Goal: Information Seeking & Learning: Understand process/instructions

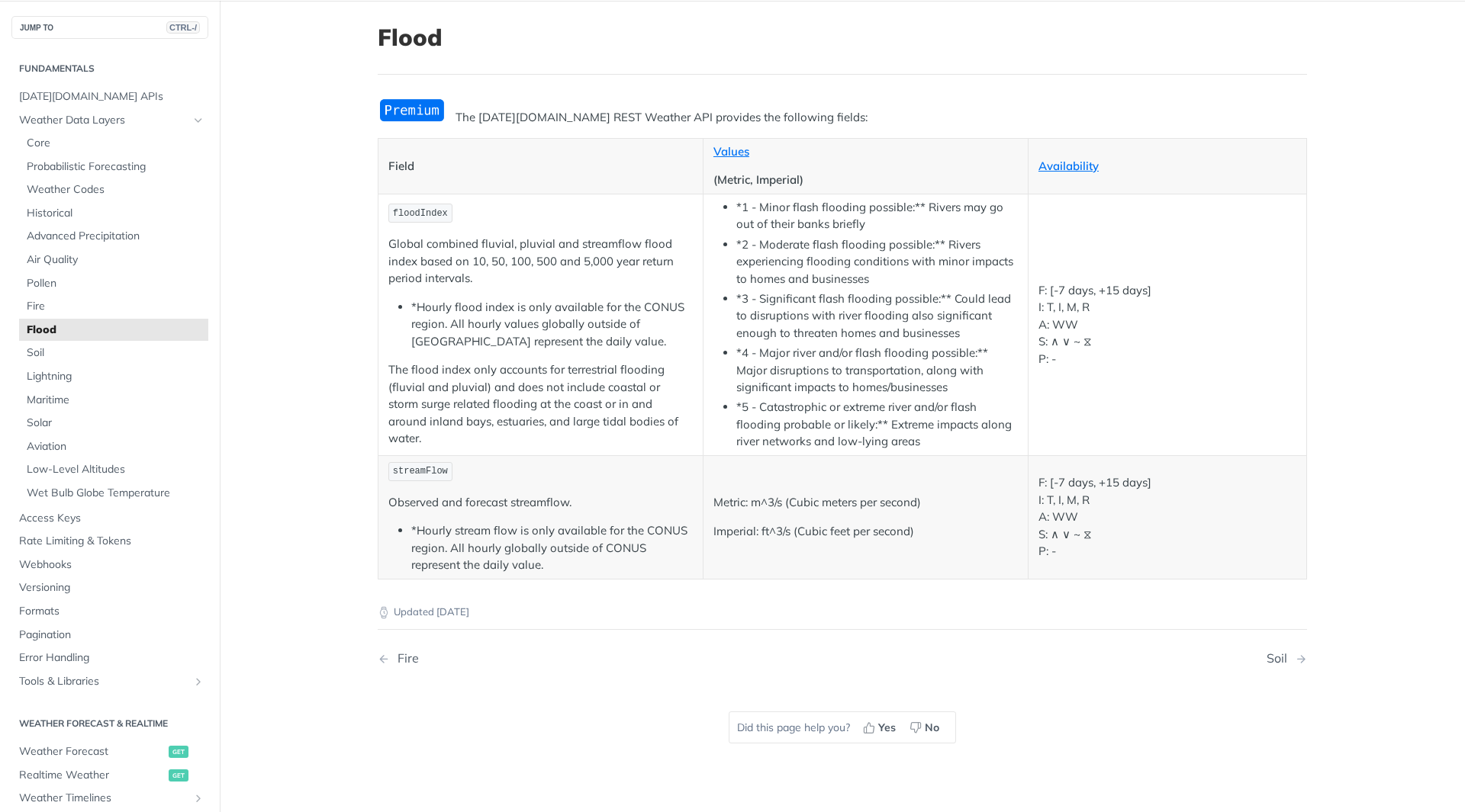
scroll to position [76, 0]
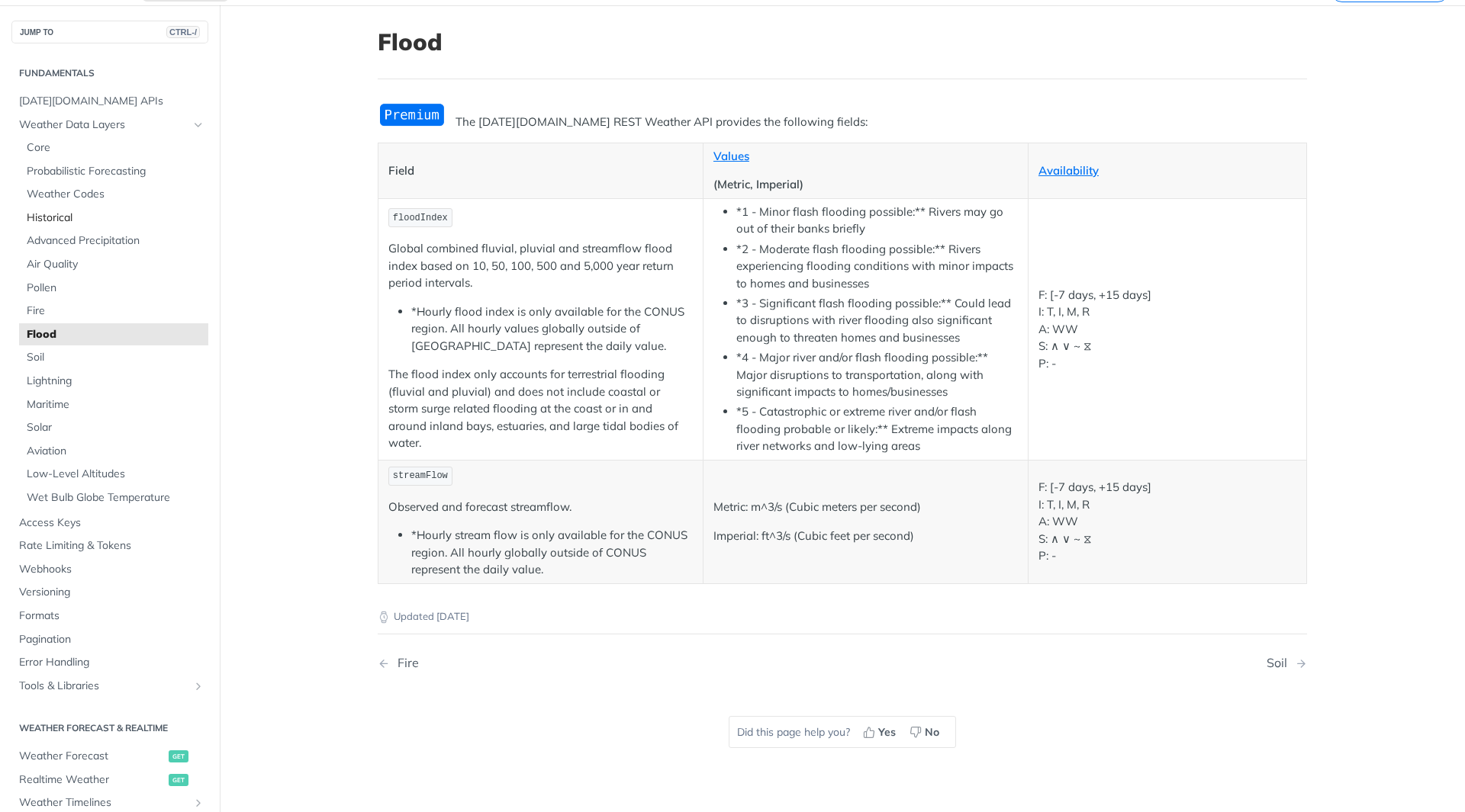
click at [53, 212] on span "Historical" at bounding box center [115, 217] width 178 height 15
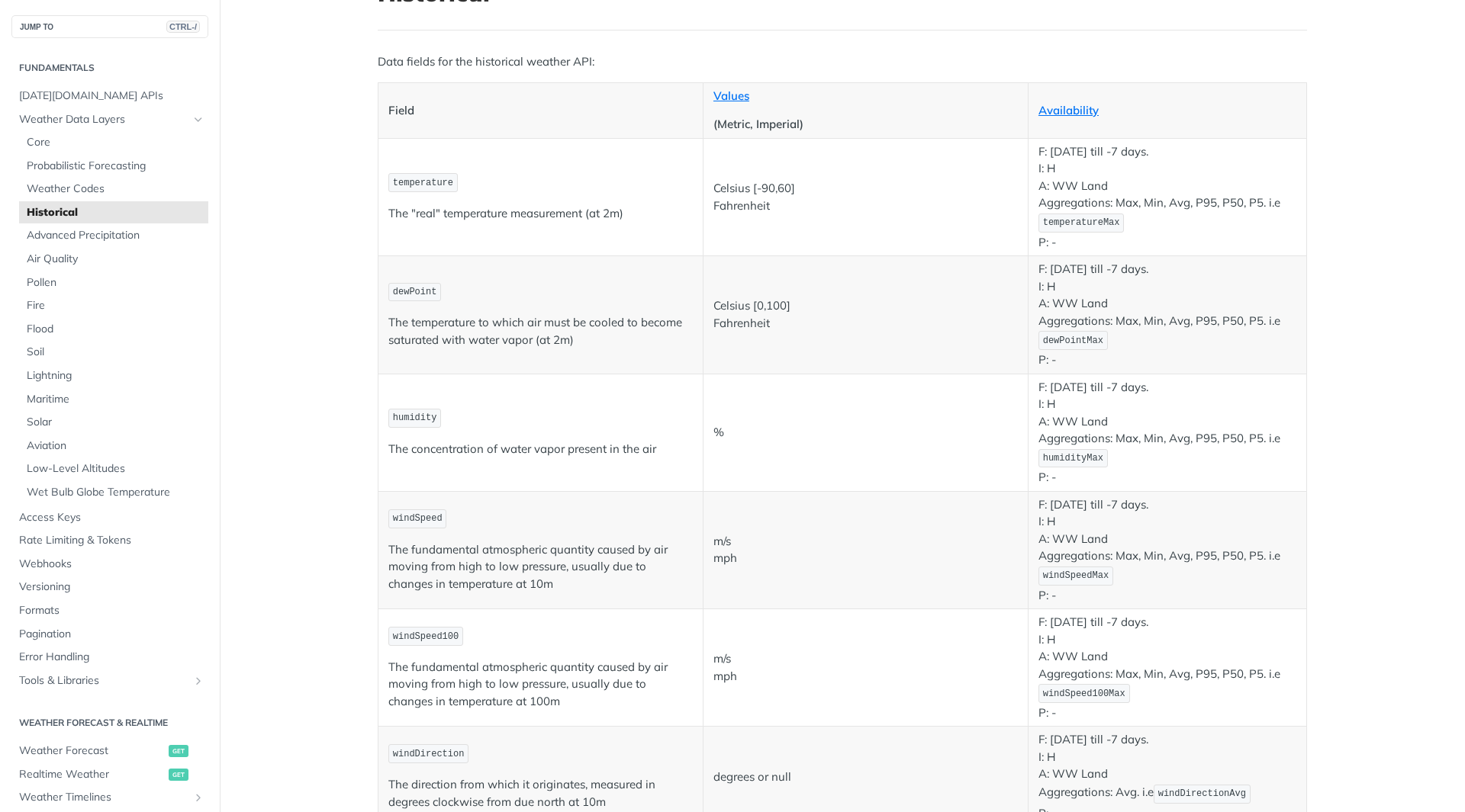
scroll to position [152, 0]
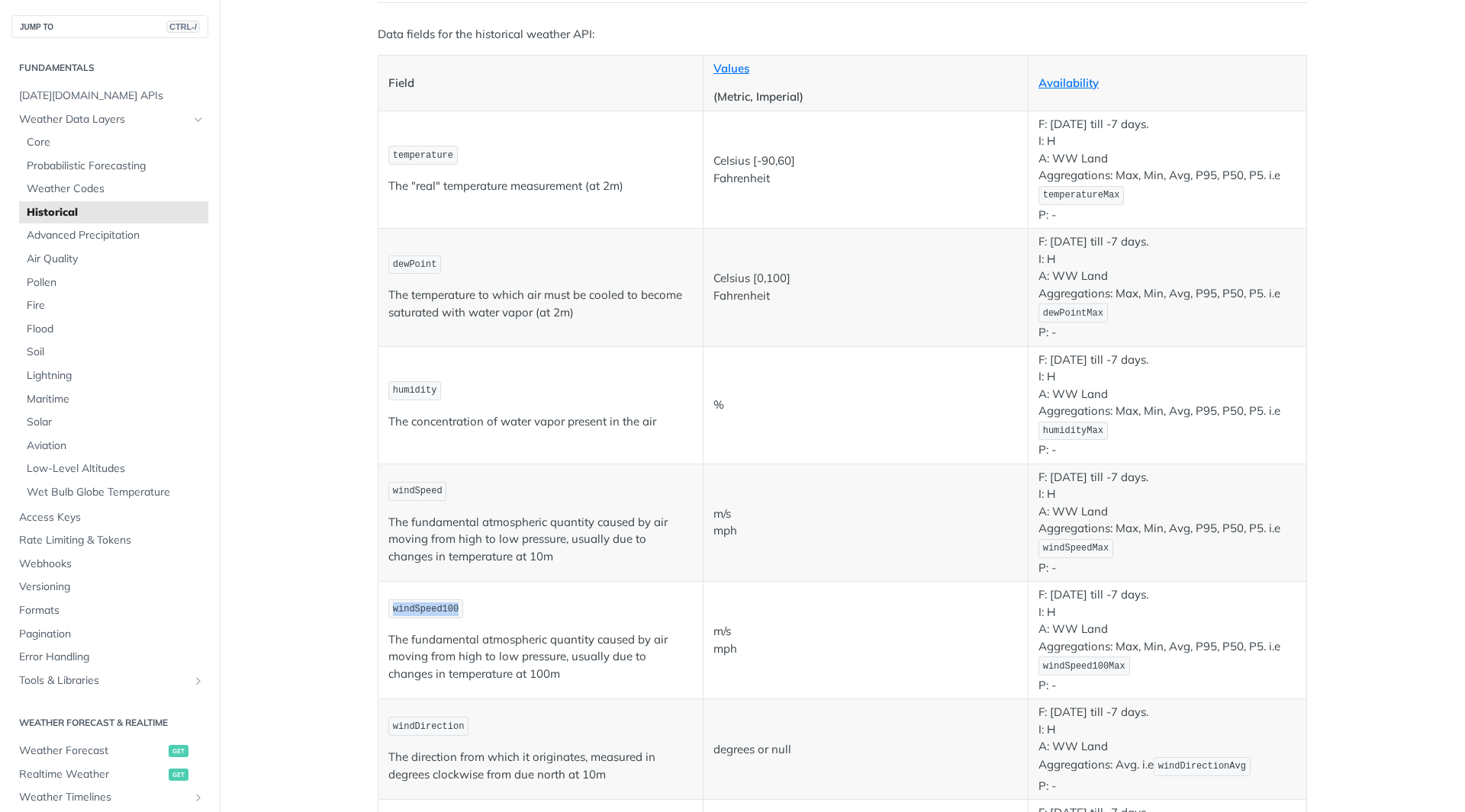
drag, startPoint x: 445, startPoint y: 611, endPoint x: 389, endPoint y: 611, distance: 56.0
click at [393, 611] on span "windSpeed100" at bounding box center [425, 610] width 66 height 11
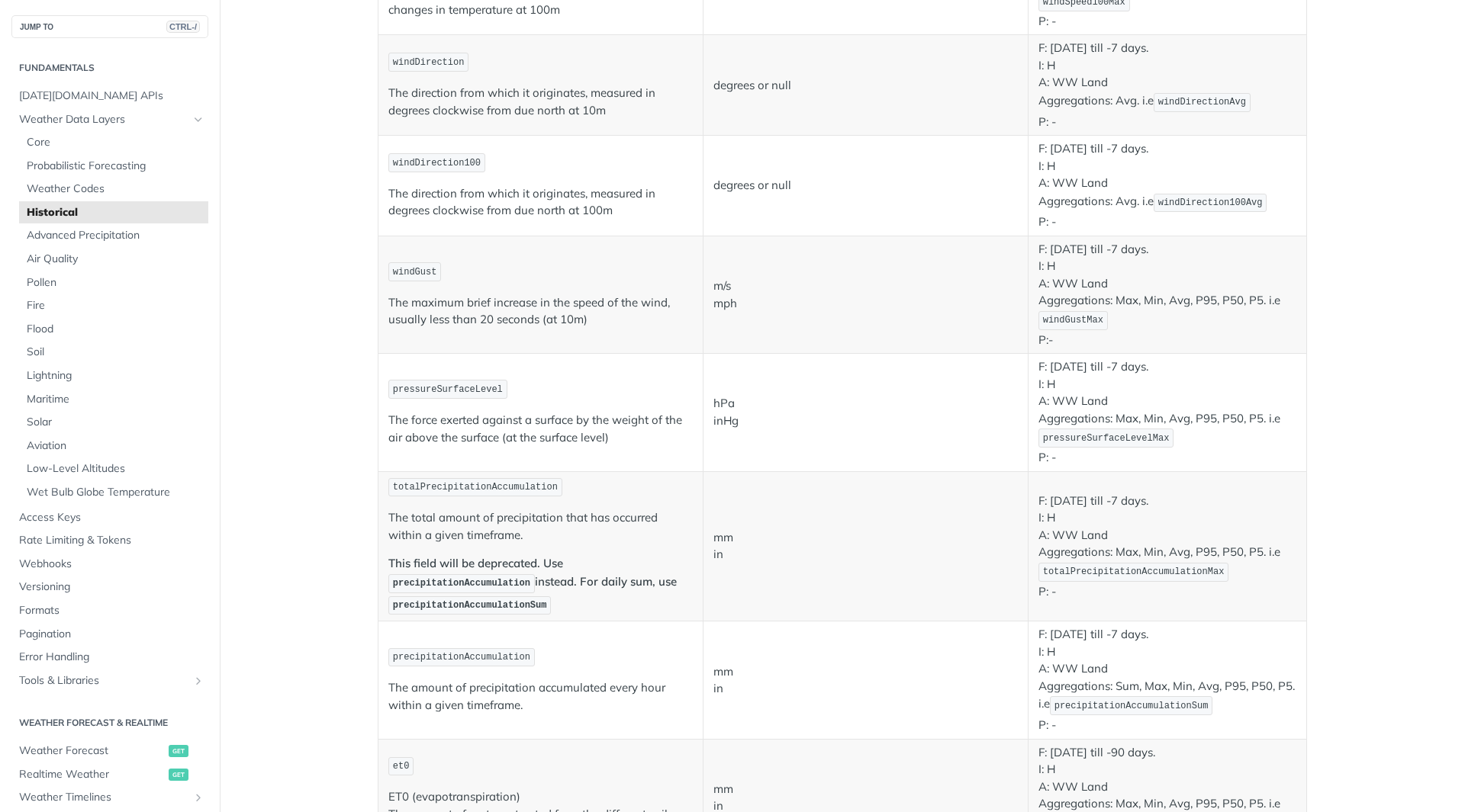
scroll to position [839, 0]
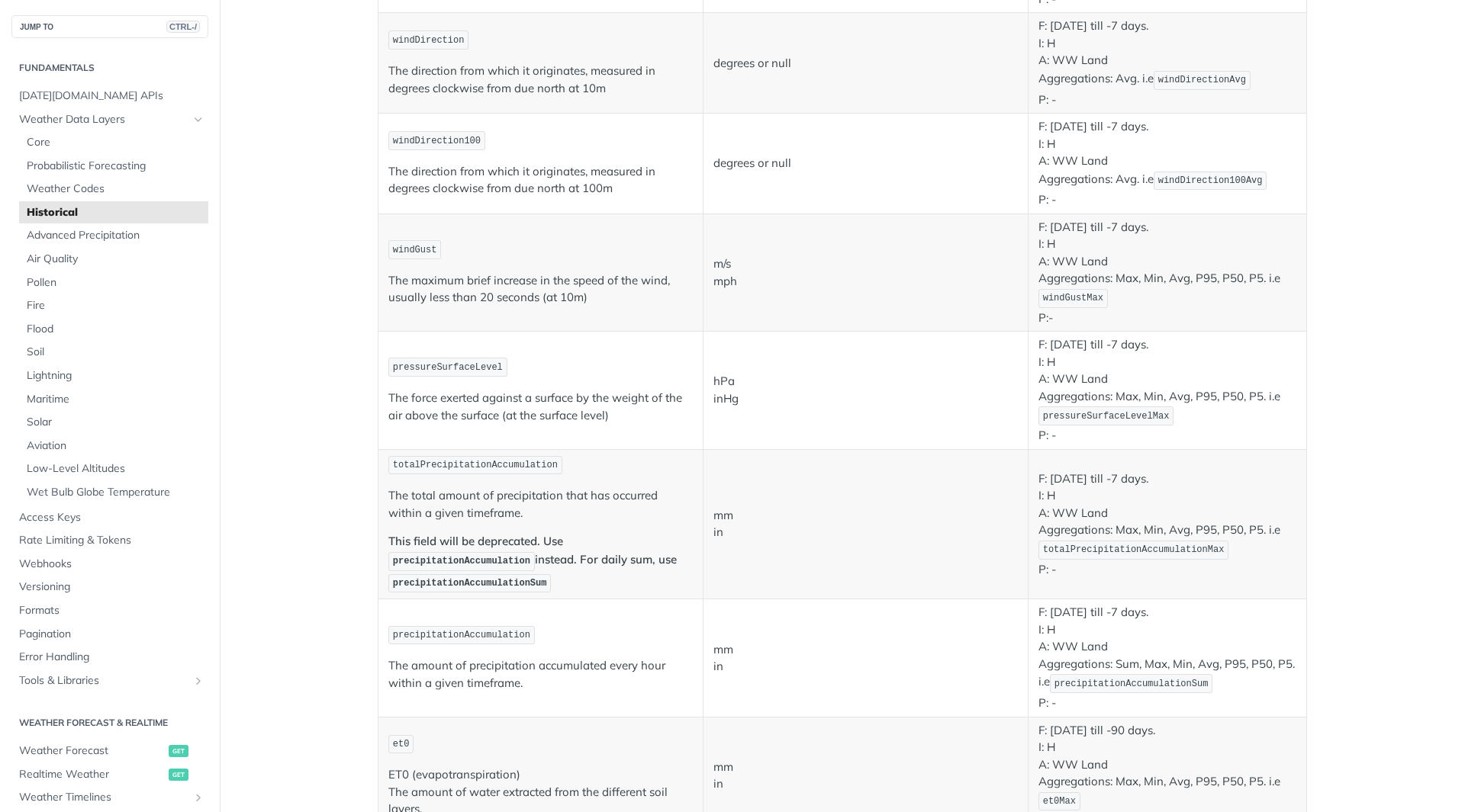
click at [484, 636] on span "precipitationAccumulation" at bounding box center [461, 635] width 138 height 11
copy span "precipitationAccumulation"
click at [469, 583] on span "precipitationAccumulationSum" at bounding box center [470, 583] width 154 height 11
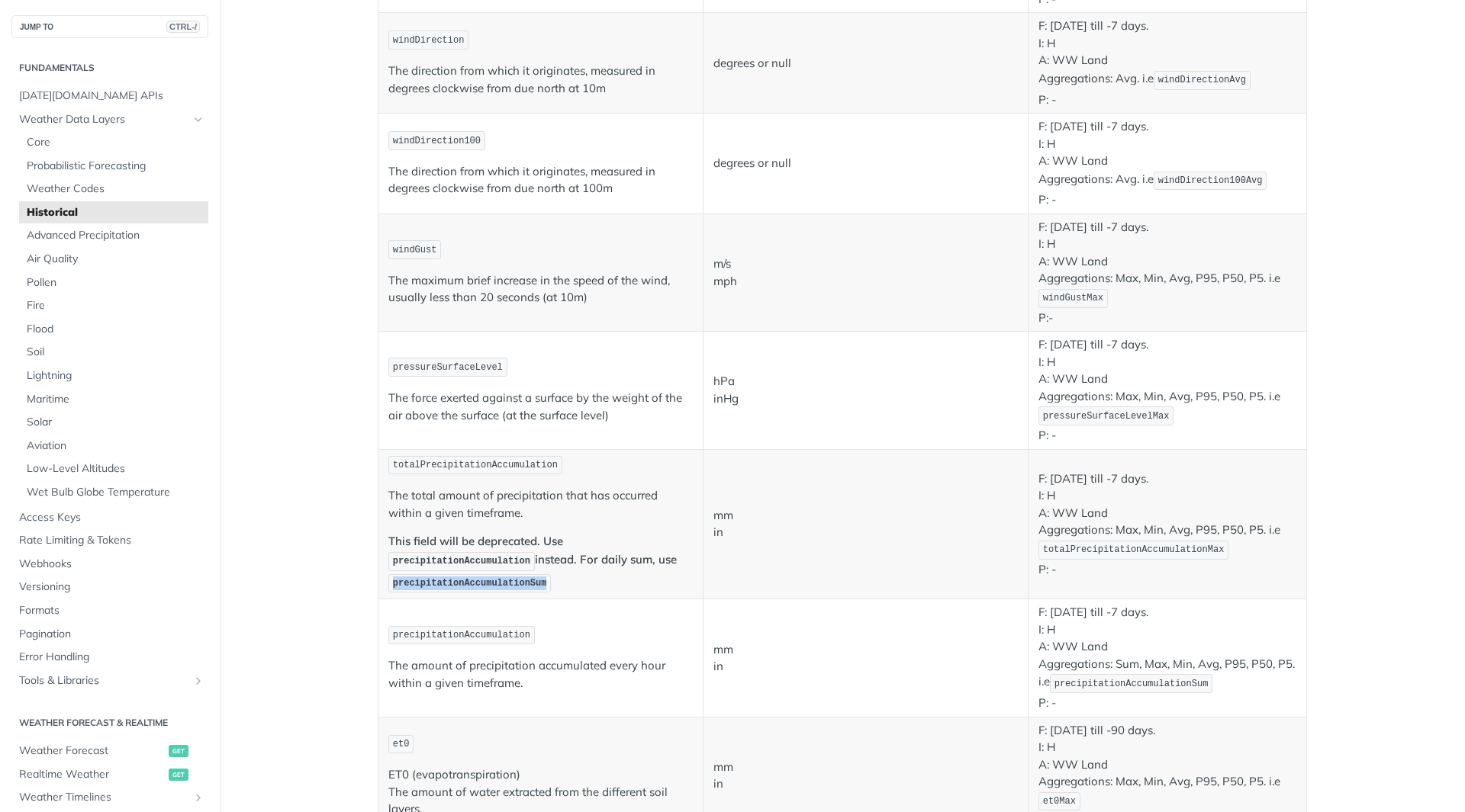
copy span "precipitationAccumulationSum"
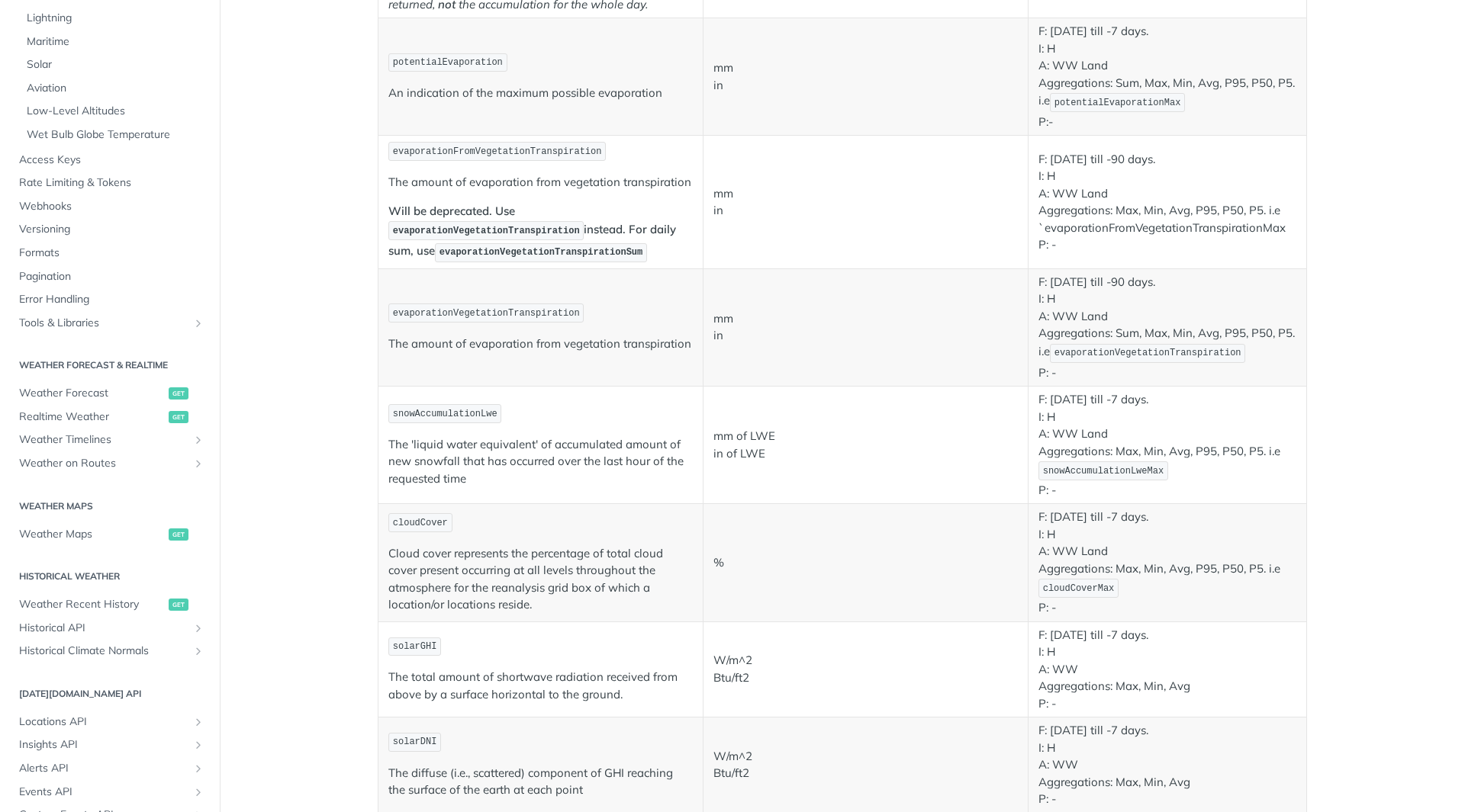
scroll to position [381, 0]
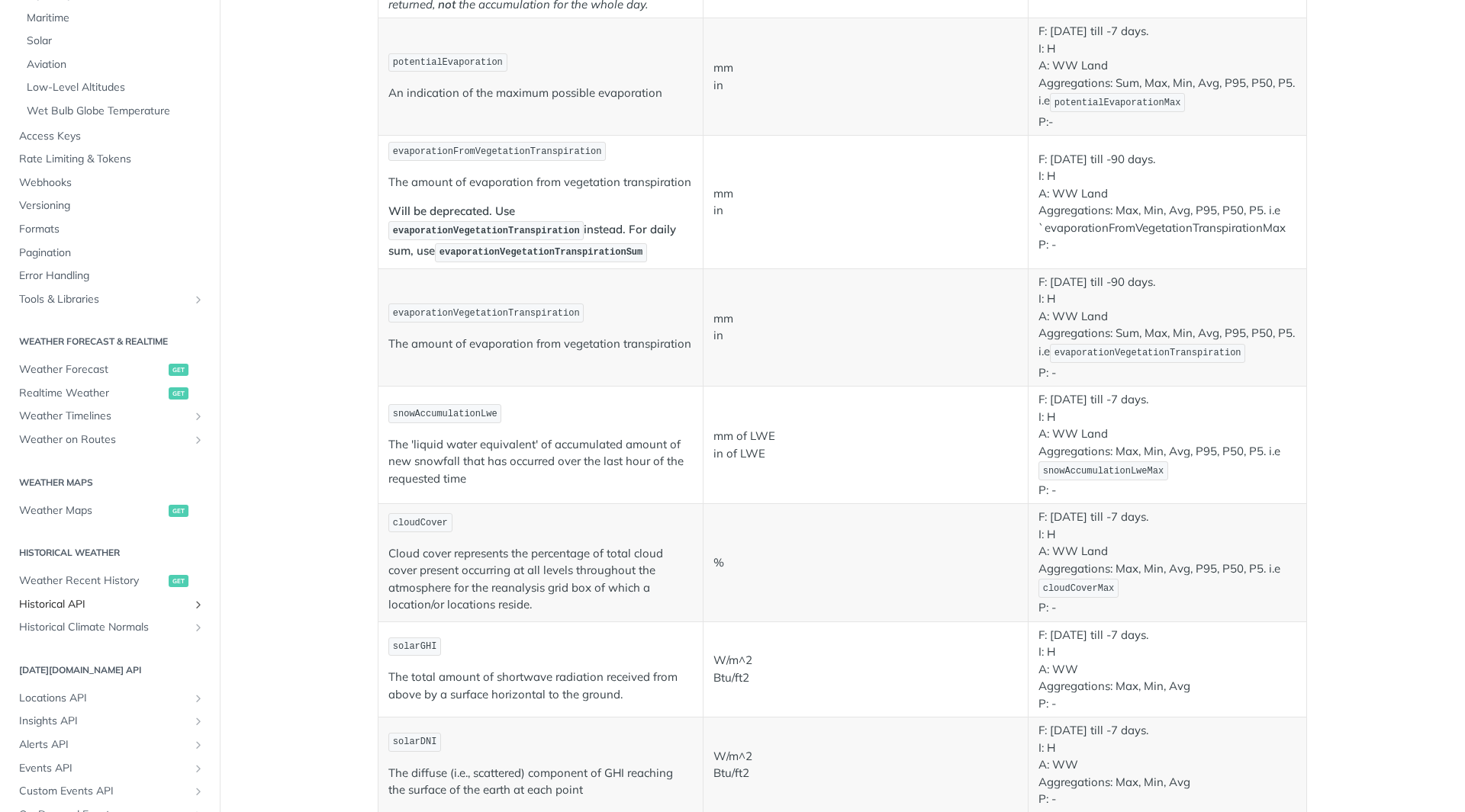
click at [74, 601] on span "Historical API" at bounding box center [103, 604] width 169 height 15
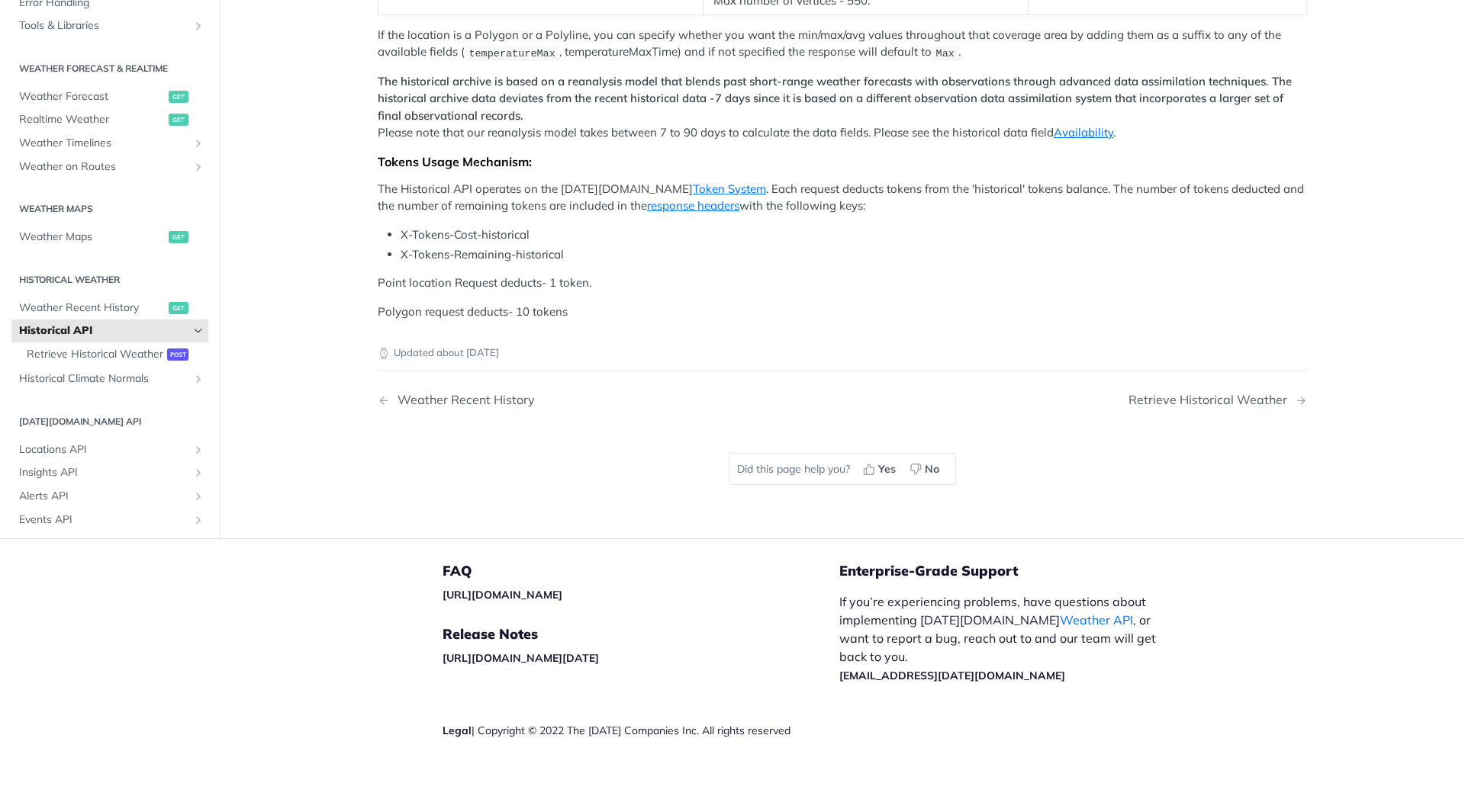
scroll to position [766, 0]
click at [56, 355] on span "Retrieve Historical Weather" at bounding box center [95, 352] width 137 height 15
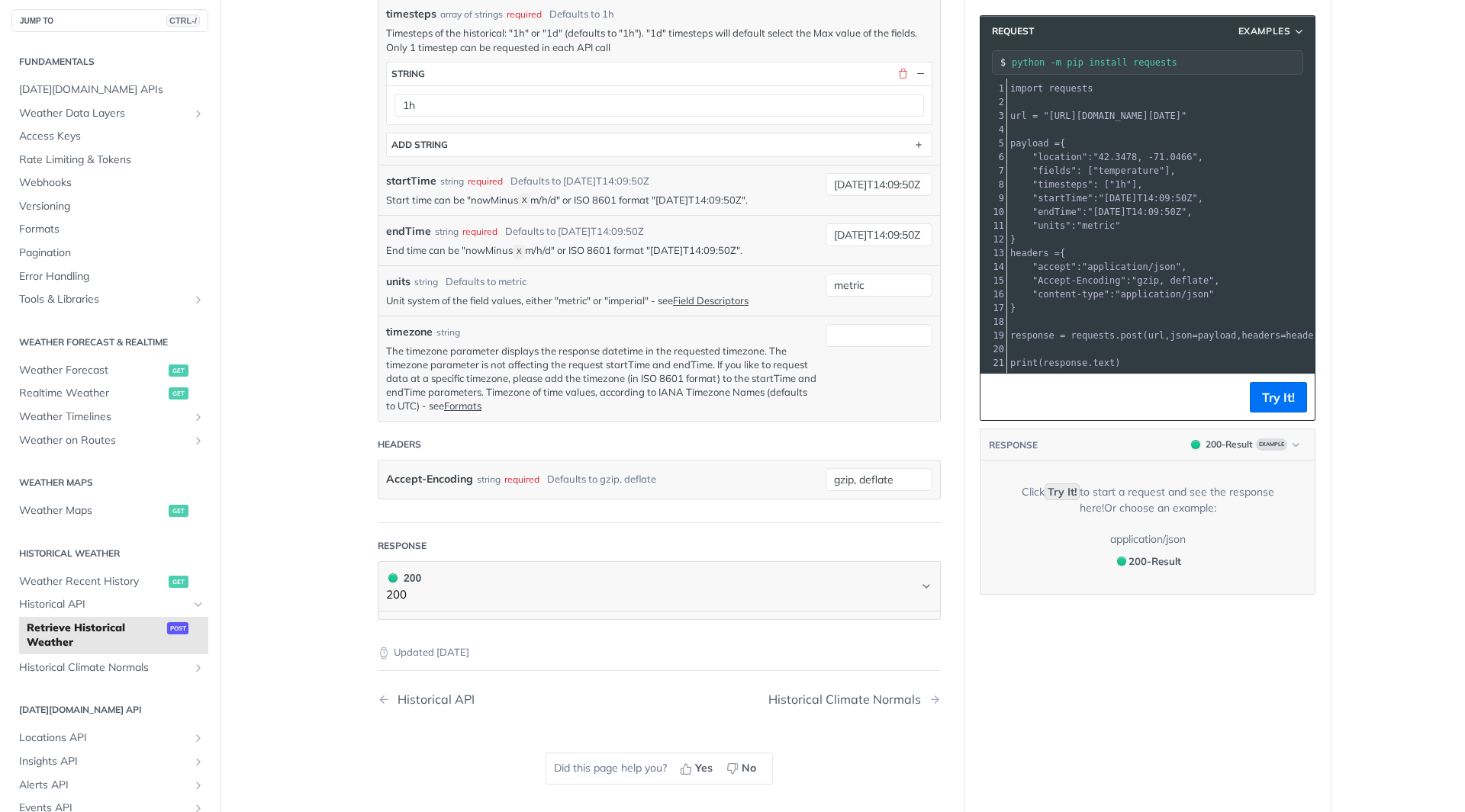
scroll to position [571, 0]
